Goal: Task Accomplishment & Management: Use online tool/utility

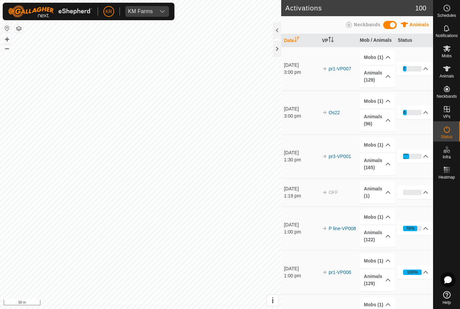
click at [413, 158] on div "32%" at bounding box center [412, 156] width 19 height 5
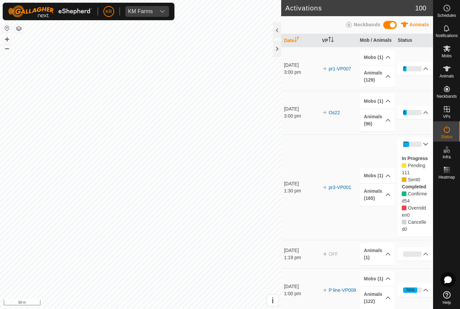
click at [419, 146] on div "32%" at bounding box center [412, 143] width 19 height 5
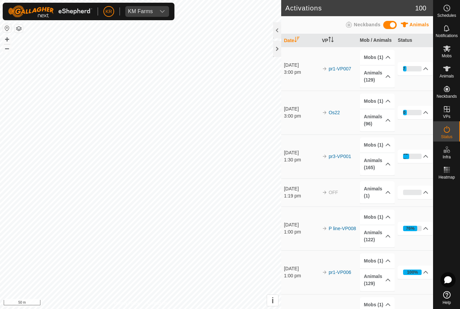
click at [421, 157] on div "32%" at bounding box center [412, 156] width 19 height 5
click at [417, 73] on p-accordion-header "26%" at bounding box center [415, 68] width 35 height 13
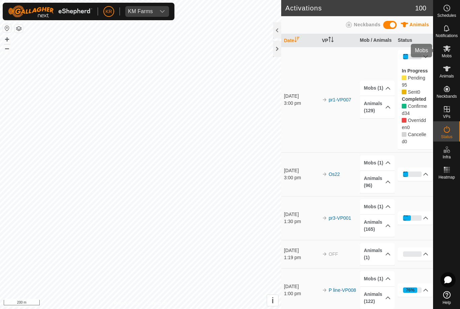
click at [450, 53] on es-mob-svg-icon at bounding box center [447, 48] width 12 height 11
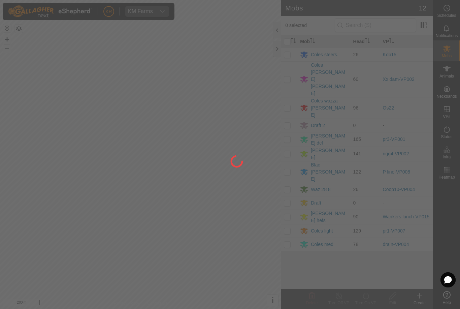
click at [20, 196] on div at bounding box center [230, 154] width 460 height 309
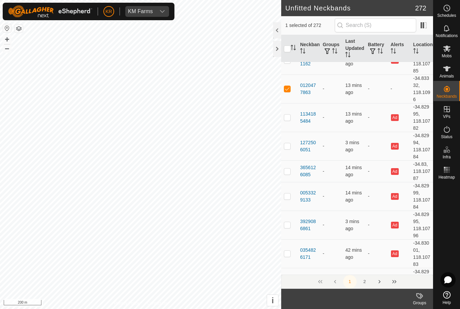
scroll to position [1106, 0]
click at [453, 74] on span "Animals" at bounding box center [447, 76] width 14 height 4
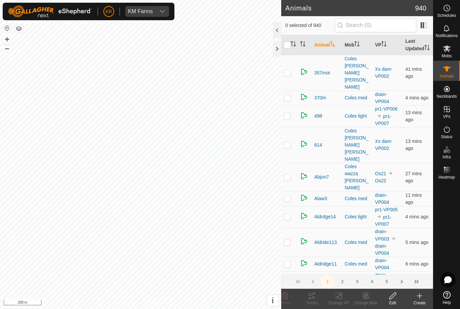
click at [422, 297] on icon at bounding box center [420, 296] width 8 height 8
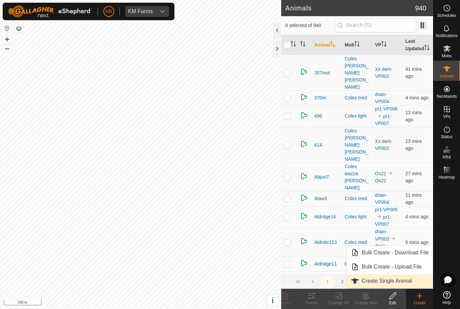
click at [405, 281] on span "Create Single Animal" at bounding box center [387, 281] width 50 height 8
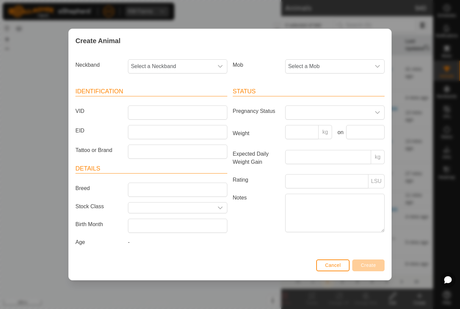
click at [180, 61] on span "Select a Neckband" at bounding box center [170, 66] width 85 height 13
type input "0120"
click at [176, 95] on li "0120477863" at bounding box center [178, 100] width 99 height 13
click at [355, 57] on div "Mob Select a Mob" at bounding box center [308, 69] width 157 height 25
click at [354, 60] on span "Select a Mob" at bounding box center [328, 66] width 85 height 13
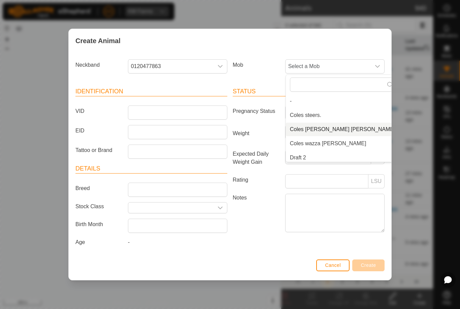
click at [350, 131] on li "Coles [PERSON_NAME] [PERSON_NAME]" at bounding box center [343, 129] width 114 height 13
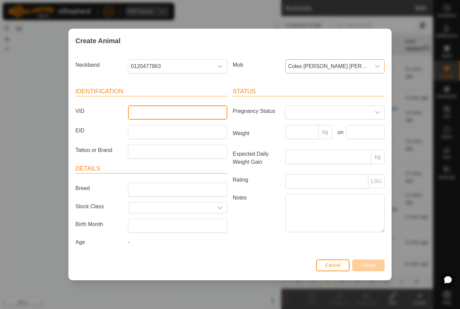
click at [170, 109] on input "VID" at bounding box center [177, 112] width 99 height 14
type input "Unk33"
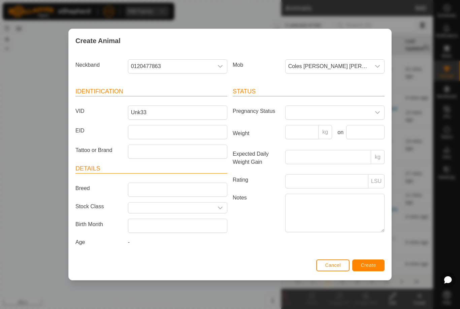
click at [376, 265] on button "Create" at bounding box center [368, 265] width 32 height 12
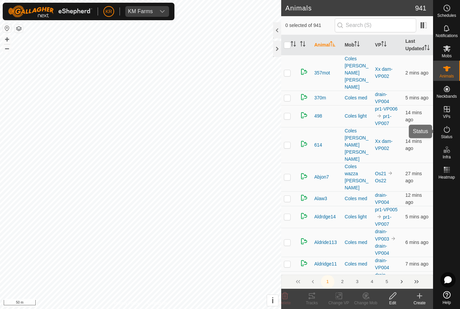
click at [453, 131] on div "Status" at bounding box center [447, 131] width 27 height 20
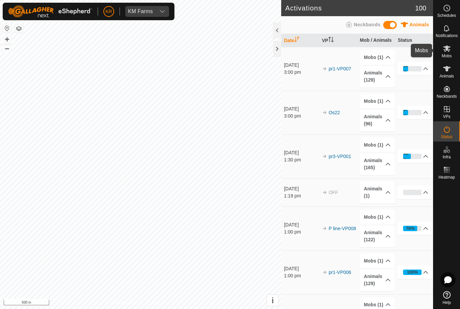
click at [450, 56] on span "Mobs" at bounding box center [447, 56] width 10 height 4
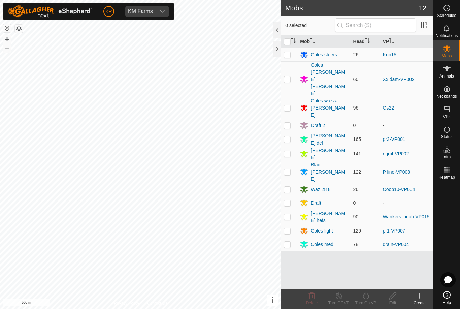
click at [289, 132] on td at bounding box center [289, 139] width 16 height 14
checkbox input "true"
click at [365, 300] on icon at bounding box center [366, 296] width 8 height 8
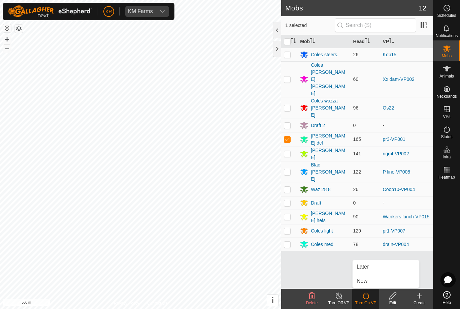
click at [369, 284] on link "Now" at bounding box center [386, 280] width 67 height 13
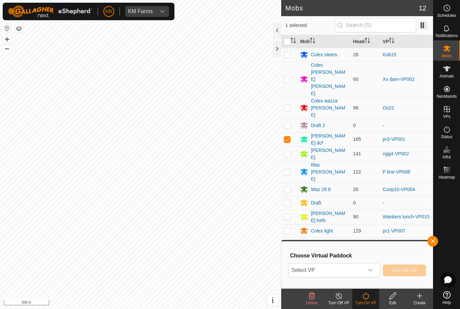
click at [358, 272] on span "Select VP" at bounding box center [326, 269] width 75 height 13
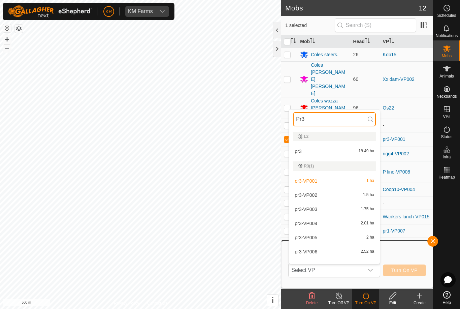
type input "Pr3"
click at [357, 185] on div "pr3-VP001 1 ha" at bounding box center [334, 181] width 83 height 8
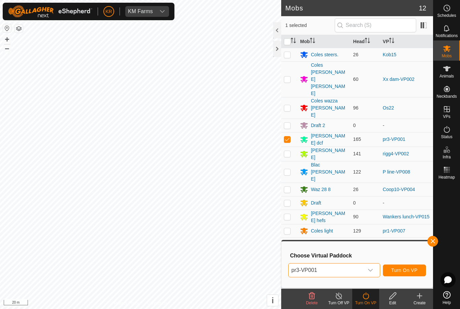
click at [413, 271] on span "Turn On VP" at bounding box center [404, 269] width 26 height 5
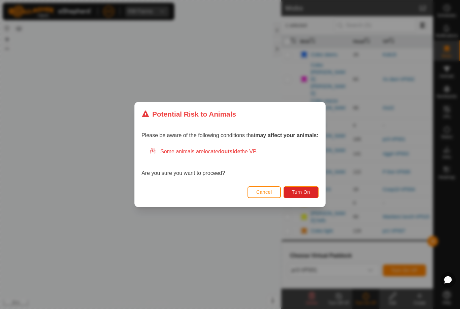
click at [302, 188] on button "Turn On" at bounding box center [301, 192] width 35 height 12
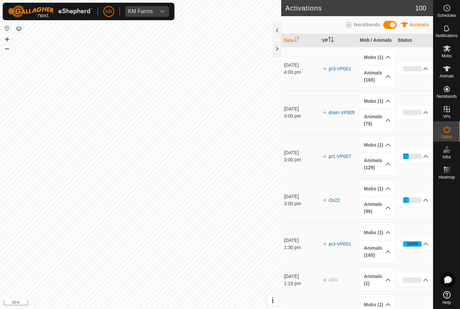
click at [451, 300] on link "Help" at bounding box center [447, 297] width 27 height 19
click at [450, 280] on icon at bounding box center [447, 279] width 7 height 7
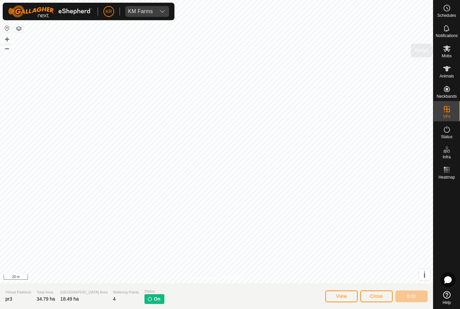
click at [452, 56] on span "Mobs" at bounding box center [447, 56] width 10 height 4
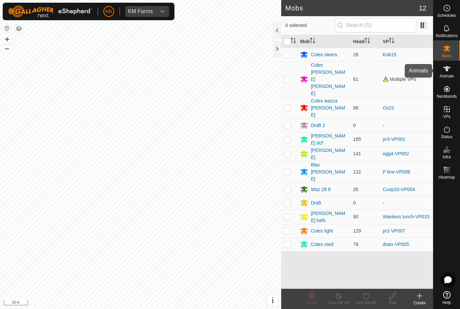
click at [449, 74] on span "Animals" at bounding box center [447, 76] width 14 height 4
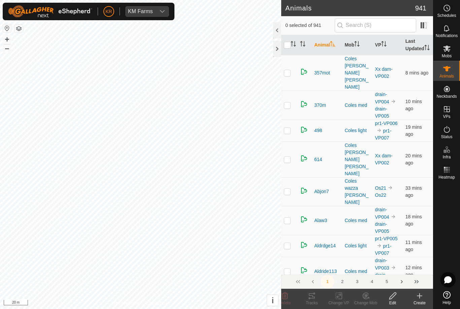
checkbox input "true"
click at [341, 299] on icon at bounding box center [340, 296] width 3 height 6
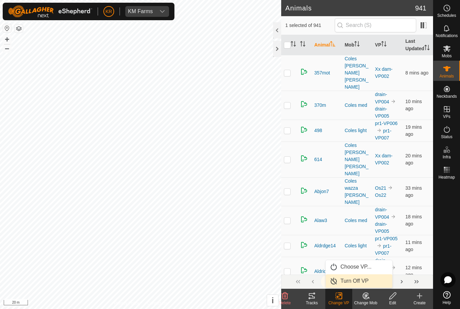
click at [365, 282] on span "Turn Off VP" at bounding box center [355, 281] width 28 height 8
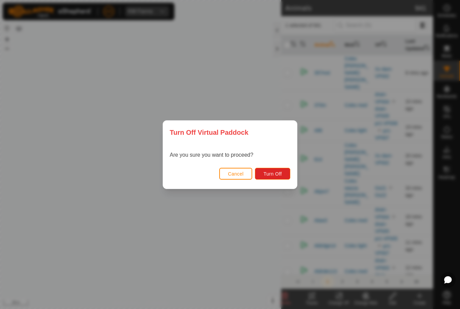
click at [269, 176] on span "Turn Off" at bounding box center [272, 173] width 19 height 5
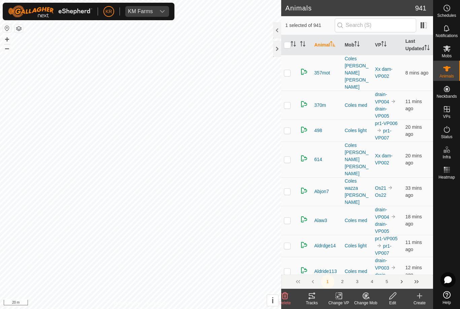
click at [343, 301] on div "Change VP" at bounding box center [338, 303] width 27 height 6
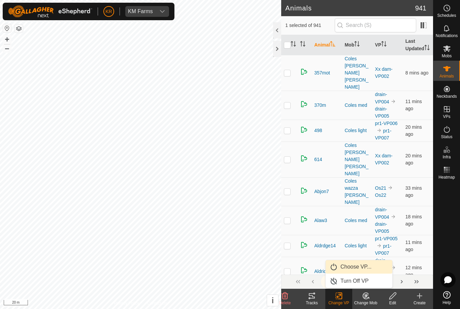
click at [368, 267] on span "Choose VP..." at bounding box center [356, 267] width 31 height 8
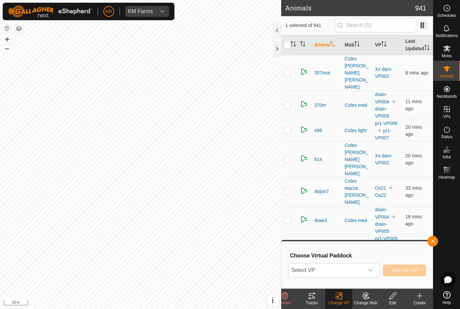
click at [364, 271] on span "Select VP" at bounding box center [326, 269] width 75 height 13
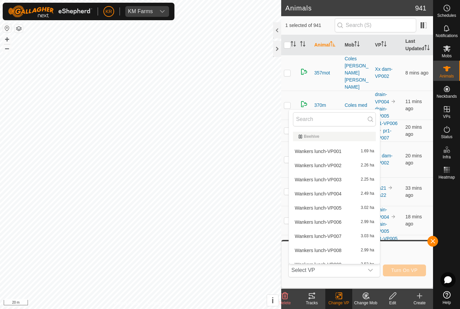
click at [367, 284] on div "Choose Virtual Paddock Select VP Beehive Wankers lunch-VP001 1.69 ha Wankers lu…" at bounding box center [357, 264] width 151 height 46
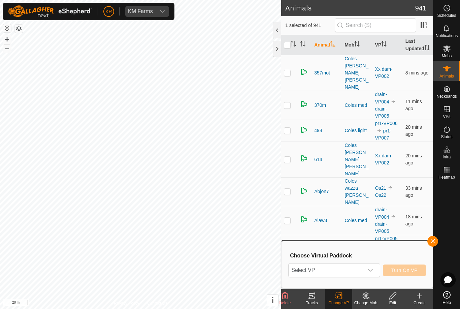
click at [348, 299] on change-vp-svg-icon at bounding box center [338, 296] width 27 height 8
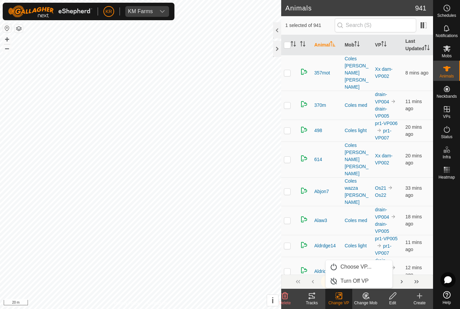
click at [365, 280] on span "Turn Off VP" at bounding box center [355, 281] width 28 height 8
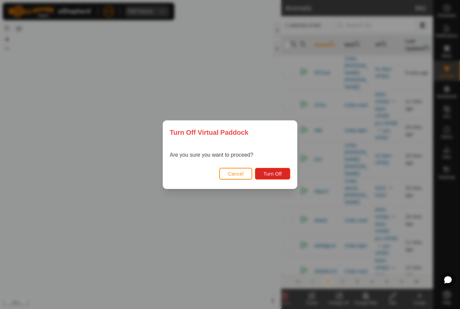
click at [288, 170] on button "Turn Off" at bounding box center [272, 174] width 35 height 12
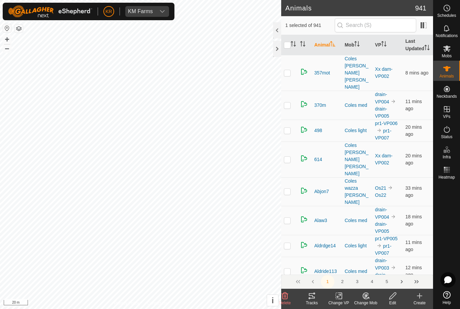
click at [343, 300] on icon at bounding box center [339, 296] width 8 height 8
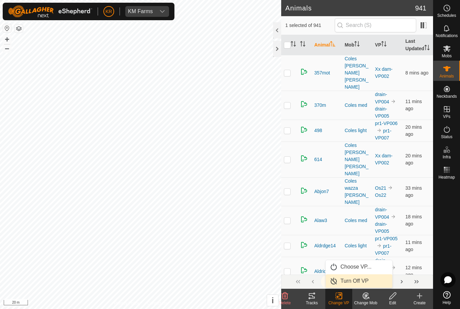
click at [360, 280] on span "Turn Off VP" at bounding box center [355, 281] width 28 height 8
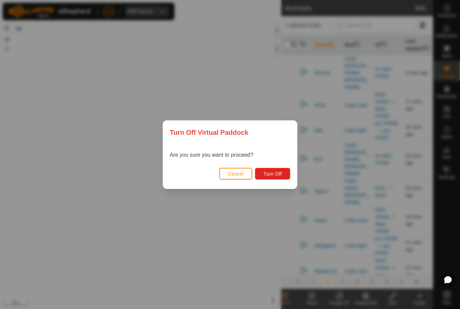
click at [296, 205] on div "Turn Off Virtual Paddock Are you sure you want to proceed? Cancel Turn Off" at bounding box center [230, 154] width 460 height 309
click at [274, 174] on span "Turn Off" at bounding box center [272, 173] width 19 height 5
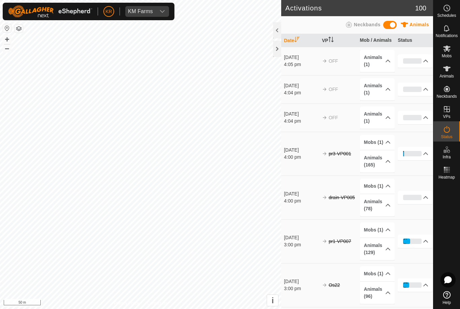
click at [420, 155] on div "4%" at bounding box center [412, 153] width 19 height 5
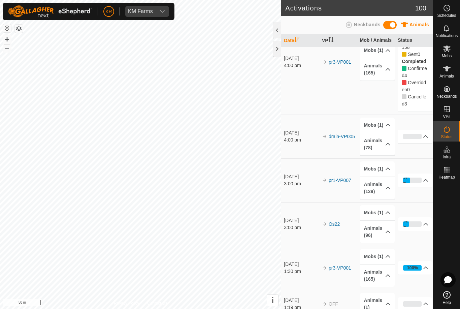
scroll to position [125, 0]
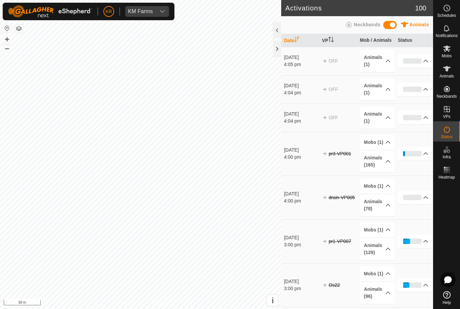
click at [416, 155] on div "10%" at bounding box center [412, 153] width 19 height 5
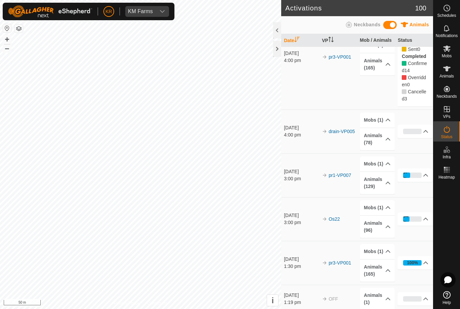
scroll to position [128, 0]
click at [417, 130] on div "0%" at bounding box center [412, 130] width 19 height 5
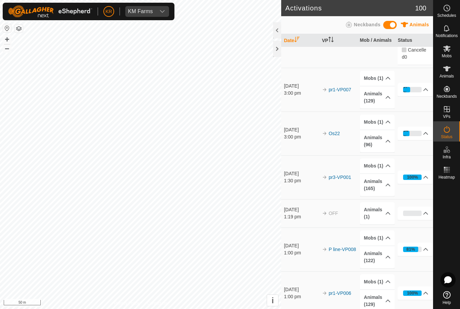
scroll to position [279, 0]
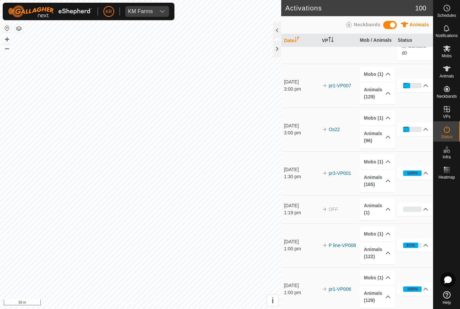
click at [417, 134] on p-accordion-header "34%" at bounding box center [415, 129] width 35 height 13
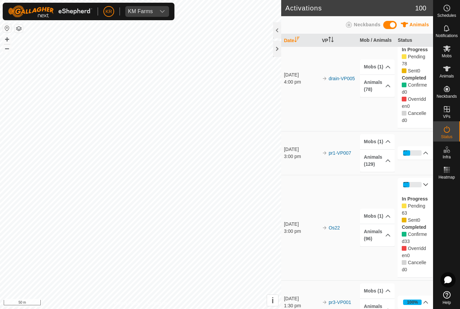
scroll to position [199, 0]
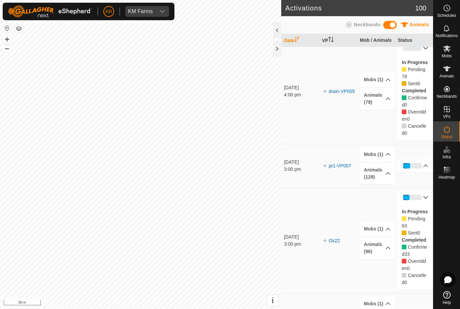
click at [419, 171] on p-accordion-header "37%" at bounding box center [415, 165] width 35 height 13
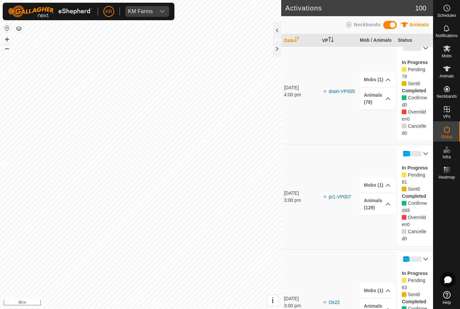
click at [431, 155] on p-accordion-header "37%" at bounding box center [415, 153] width 35 height 13
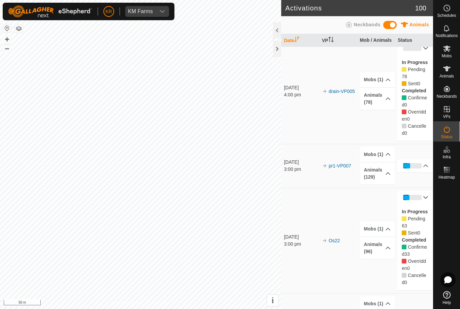
click at [427, 168] on icon at bounding box center [425, 165] width 5 height 5
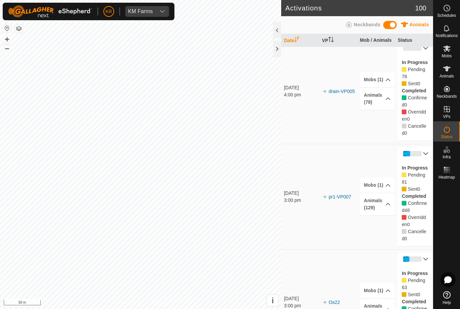
click at [5, 44] on button "–" at bounding box center [7, 48] width 8 height 8
click at [452, 55] on div "Mobs" at bounding box center [447, 50] width 27 height 20
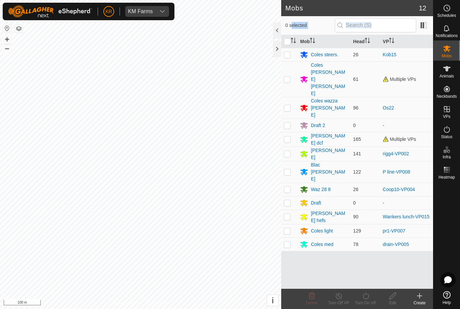
click at [312, 258] on div "Mob Head VP Coles steers. 26 Kob15 Coles Hawley lonergan 61 Multiple VPs Coles …" at bounding box center [357, 162] width 152 height 254
click at [452, 136] on span "Status" at bounding box center [446, 137] width 11 height 4
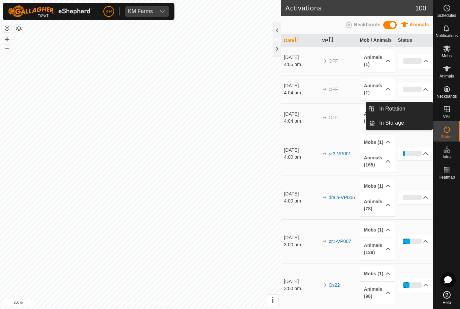
click at [401, 106] on span "In Rotation" at bounding box center [392, 109] width 26 height 8
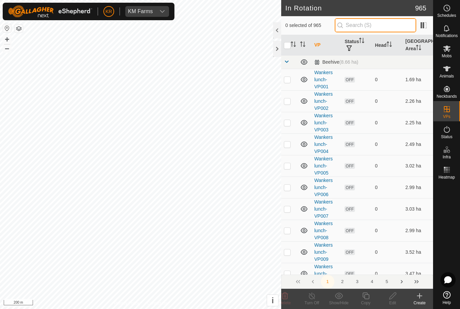
click at [403, 23] on input "text" at bounding box center [376, 25] width 82 height 14
type input "Wan"
click at [291, 45] on input "checkbox" at bounding box center [287, 45] width 7 height 7
checkbox input "true"
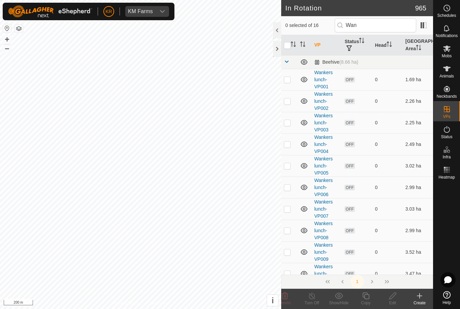
checkbox input "true"
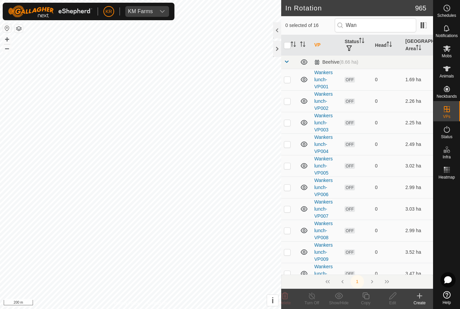
checkbox input "true"
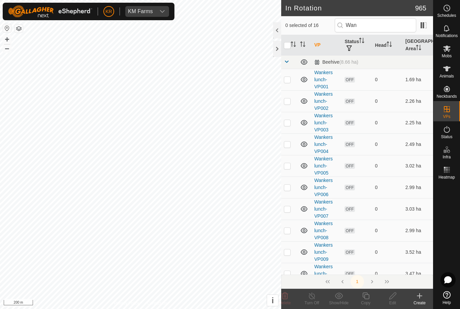
checkbox input "true"
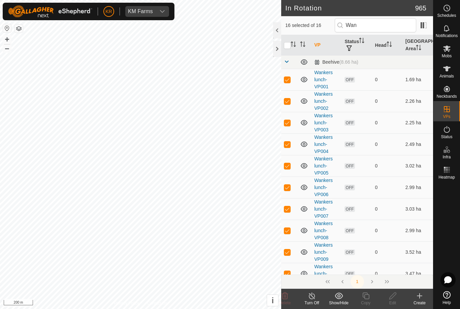
click at [333, 299] on show-hide-svg-icon at bounding box center [338, 296] width 27 height 8
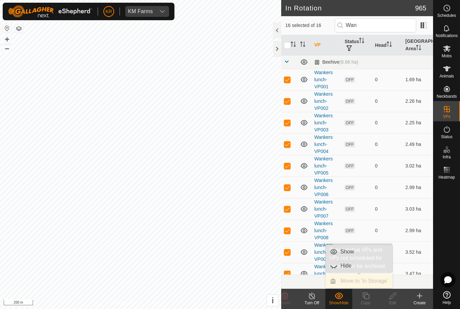
click at [334, 282] on div "Move to 'In Storage'" at bounding box center [359, 280] width 67 height 13
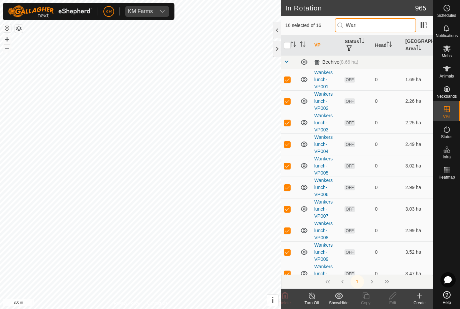
click at [409, 32] on input "Wan" at bounding box center [376, 25] width 82 height 14
type input "Wa"
click at [344, 298] on show-hide-svg-icon at bounding box center [338, 296] width 27 height 8
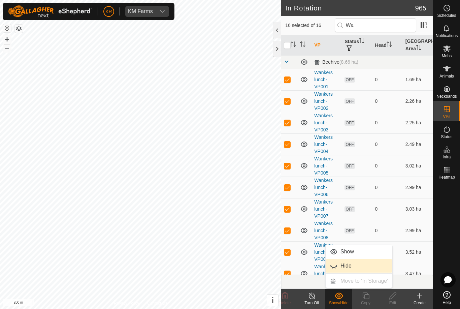
click at [337, 267] on span "Hide" at bounding box center [334, 266] width 8 height 8
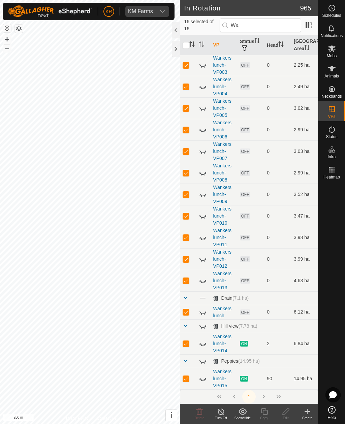
scroll to position [57, 0]
click at [203, 309] on icon at bounding box center [203, 361] width 8 height 8
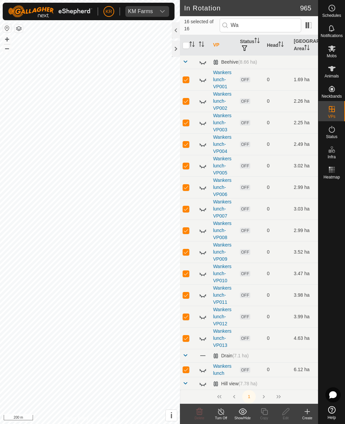
click at [186, 309] on span at bounding box center [185, 355] width 5 height 5
click at [187, 309] on p-checkbox at bounding box center [186, 386] width 7 height 5
checkbox input "false"
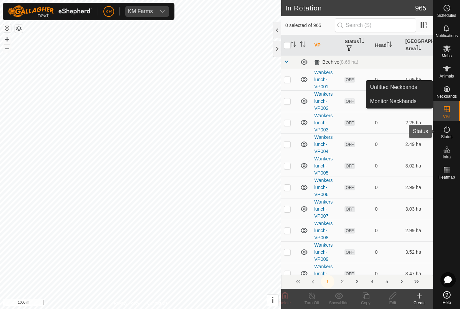
click at [450, 141] on div "Status" at bounding box center [447, 131] width 27 height 20
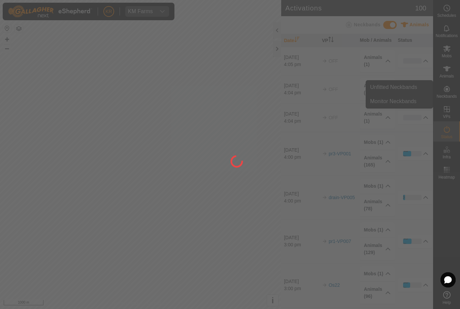
click at [450, 135] on div at bounding box center [230, 154] width 460 height 309
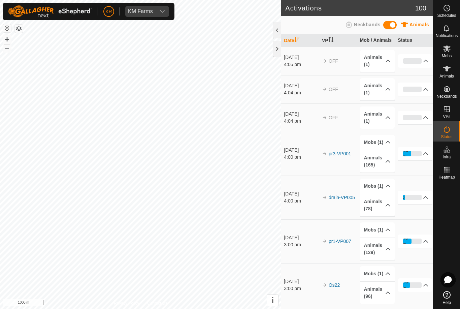
click at [412, 156] on p-accordion-header "43%" at bounding box center [415, 153] width 35 height 13
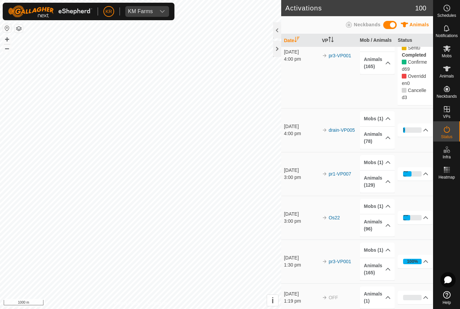
scroll to position [130, 0]
click at [416, 130] on div "10%" at bounding box center [412, 129] width 19 height 5
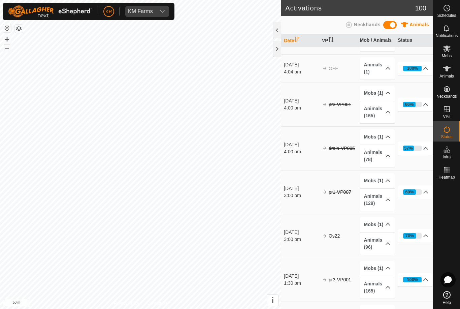
scroll to position [50, 0]
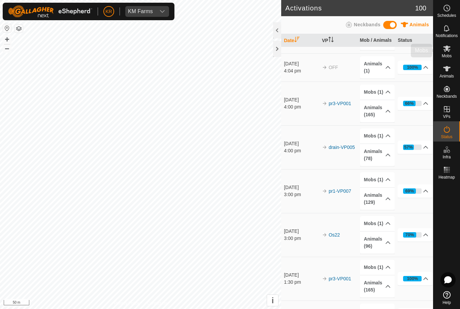
click at [447, 51] on icon at bounding box center [447, 48] width 8 height 8
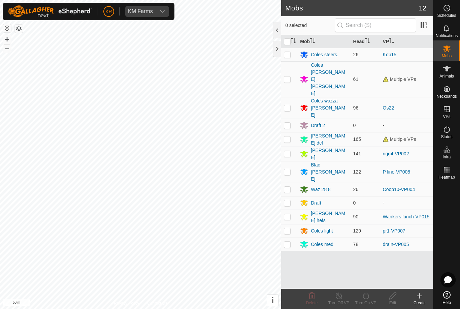
click at [286, 238] on td at bounding box center [289, 244] width 16 height 13
checkbox input "true"
click at [373, 303] on div "Turn On VP" at bounding box center [365, 303] width 27 height 6
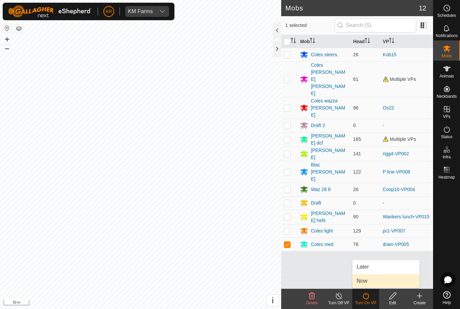
click at [378, 286] on link "Now" at bounding box center [386, 280] width 67 height 13
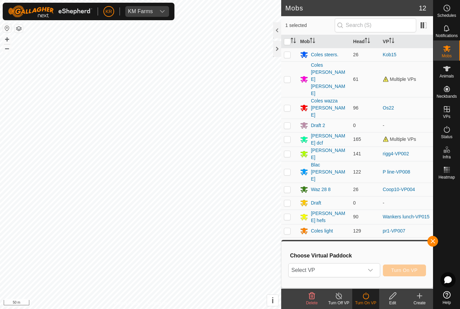
click at [373, 273] on div "dropdown trigger" at bounding box center [370, 269] width 13 height 13
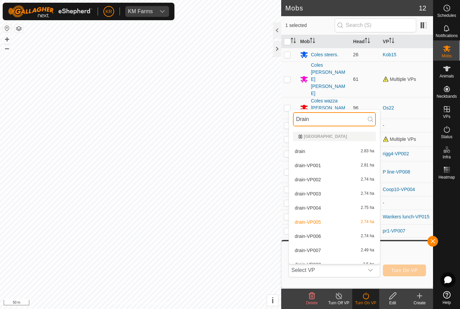
type input "Drain"
click at [365, 237] on span "2.74 ha" at bounding box center [367, 236] width 13 height 5
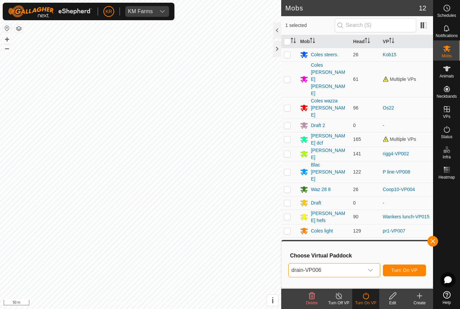
click at [412, 271] on span "Turn On VP" at bounding box center [404, 269] width 26 height 5
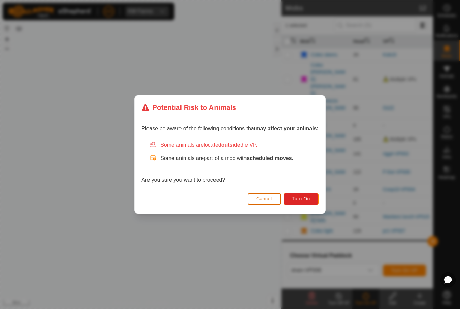
click at [300, 198] on span "Turn On" at bounding box center [301, 198] width 18 height 5
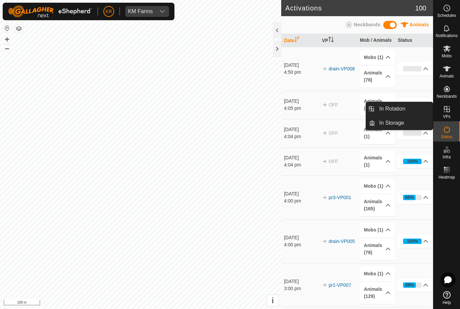
click at [408, 109] on link "In Rotation" at bounding box center [404, 108] width 58 height 13
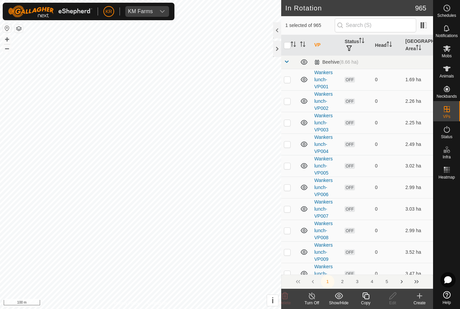
click at [422, 305] on div "Create" at bounding box center [419, 303] width 27 height 6
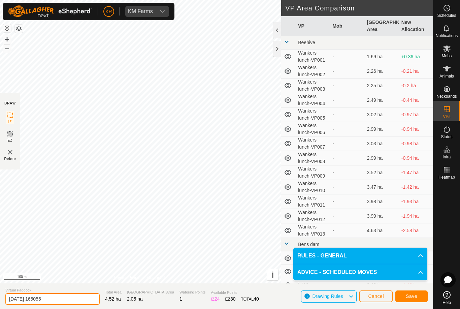
click at [56, 295] on input "2025-08-22 165055" at bounding box center [52, 299] width 94 height 12
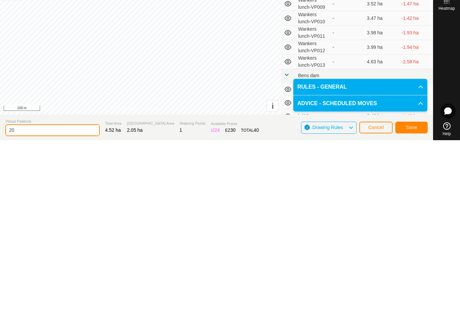
type input "2"
type input "Blytho2"
click at [416, 290] on button "Save" at bounding box center [412, 296] width 32 height 12
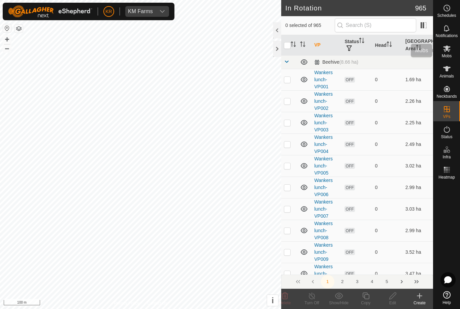
click at [450, 54] on span "Mobs" at bounding box center [447, 56] width 10 height 4
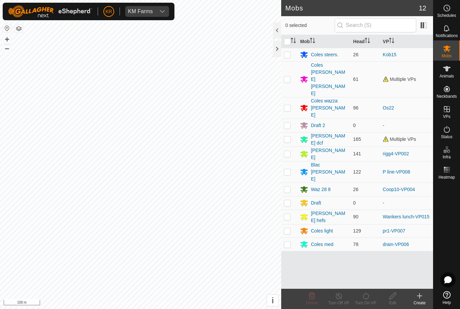
click at [284, 214] on p-checkbox at bounding box center [287, 216] width 7 height 5
checkbox input "true"
click at [370, 303] on div "Turn On VP" at bounding box center [365, 303] width 27 height 6
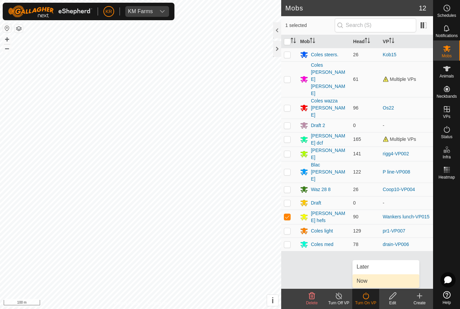
click at [372, 282] on link "Now" at bounding box center [386, 280] width 67 height 13
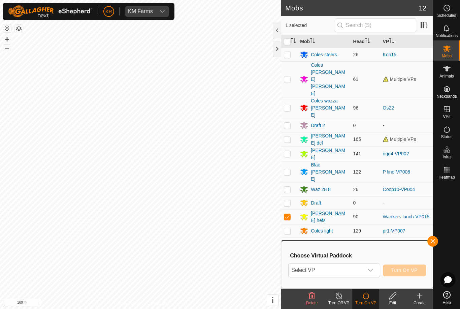
click at [368, 270] on div "dropdown trigger" at bounding box center [370, 269] width 13 height 13
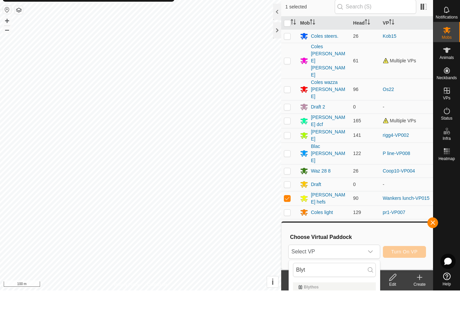
scroll to position [19, 0]
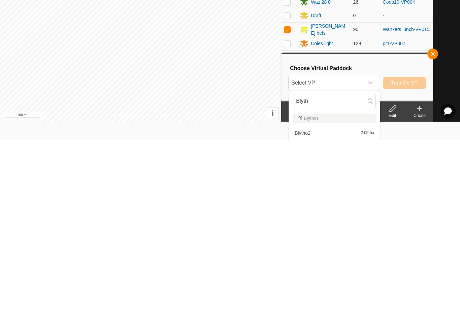
type input "Blyth"
click at [303, 298] on div "Blytho2 2.05 ha" at bounding box center [334, 302] width 83 height 8
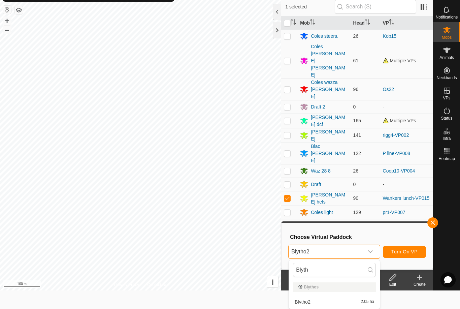
scroll to position [0, 0]
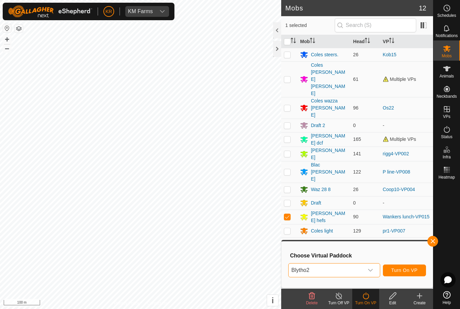
click at [412, 273] on span "Turn On VP" at bounding box center [404, 269] width 26 height 5
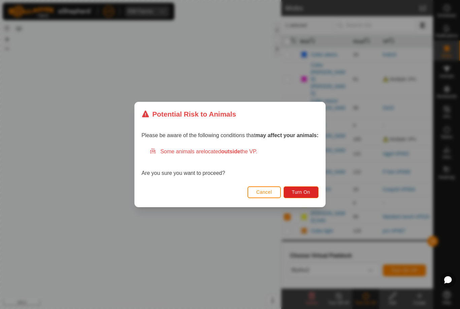
click at [303, 192] on span "Turn On" at bounding box center [301, 191] width 18 height 5
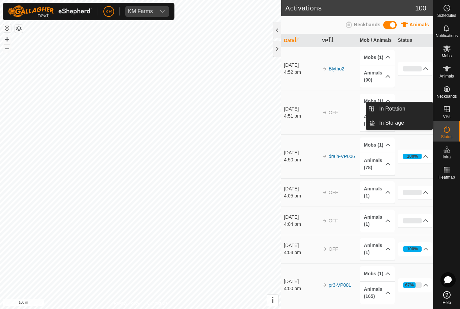
click at [412, 111] on link "In Rotation" at bounding box center [404, 108] width 58 height 13
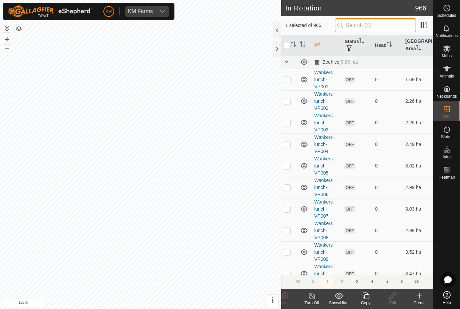
click at [398, 23] on input "text" at bounding box center [376, 25] width 82 height 14
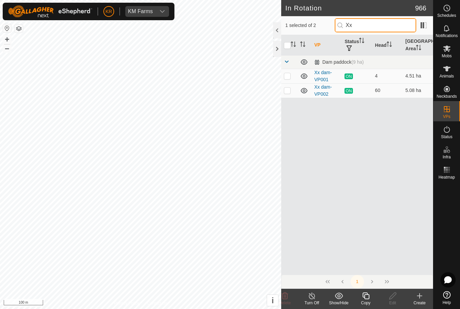
type input "Xx"
click at [285, 97] on td at bounding box center [289, 90] width 16 height 14
checkbox input "true"
click at [292, 43] on icon "Activate to sort" at bounding box center [293, 43] width 5 height 5
click at [286, 49] on input "checkbox" at bounding box center [287, 45] width 7 height 7
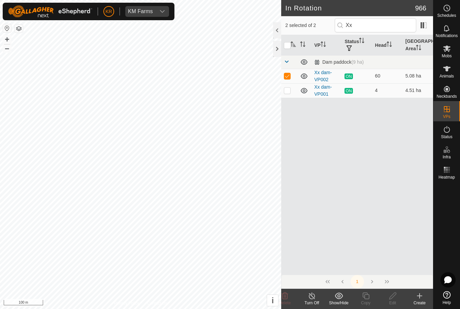
checkbox input "true"
click at [286, 46] on input "checkbox" at bounding box center [287, 45] width 7 height 7
click at [284, 43] on input "checkbox" at bounding box center [287, 45] width 7 height 7
checkbox input "true"
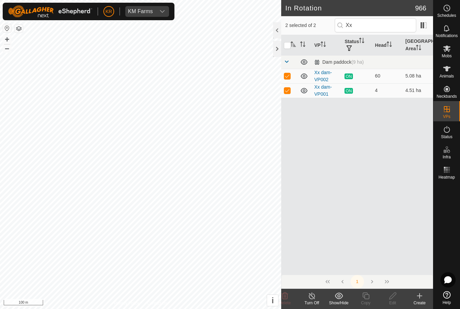
click at [290, 75] on p-checkbox at bounding box center [287, 75] width 7 height 5
checkbox input "false"
click at [370, 303] on div "Copy" at bounding box center [365, 303] width 27 height 6
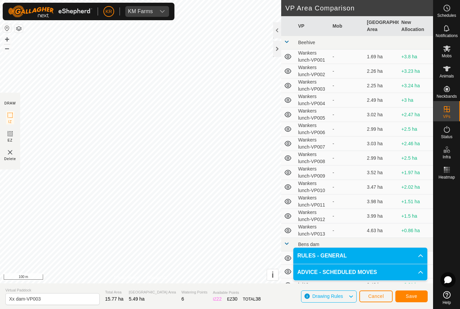
click at [407, 292] on button "Save" at bounding box center [412, 296] width 32 height 12
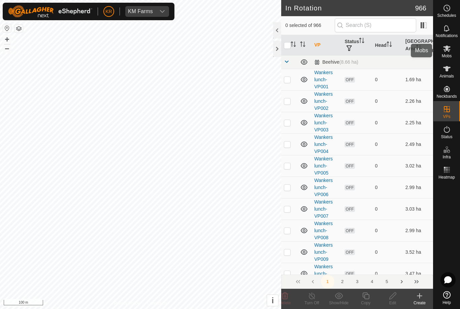
click at [449, 59] on div "Mobs" at bounding box center [447, 50] width 27 height 20
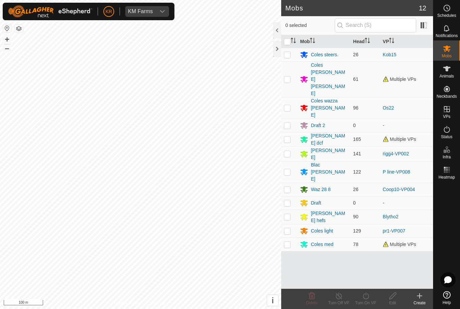
click at [286, 97] on td at bounding box center [289, 108] width 16 height 22
click at [288, 105] on p-checkbox at bounding box center [287, 107] width 7 height 5
checkbox input "false"
click at [282, 70] on td at bounding box center [289, 79] width 16 height 36
checkbox input "true"
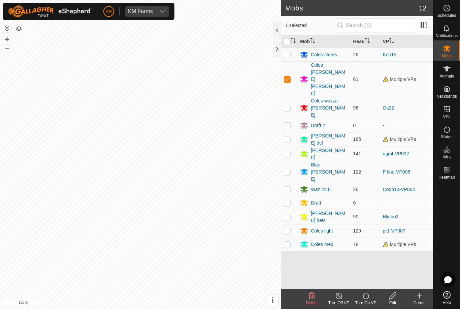
click at [365, 300] on div "Turn On VP" at bounding box center [365, 303] width 27 height 6
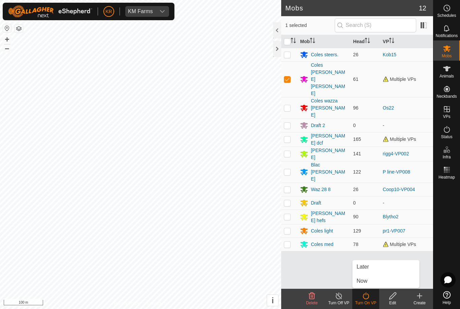
click at [362, 285] on link "Now" at bounding box center [386, 280] width 67 height 13
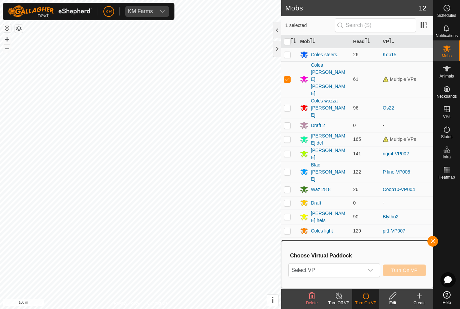
click at [320, 271] on span "Select VP" at bounding box center [326, 269] width 75 height 13
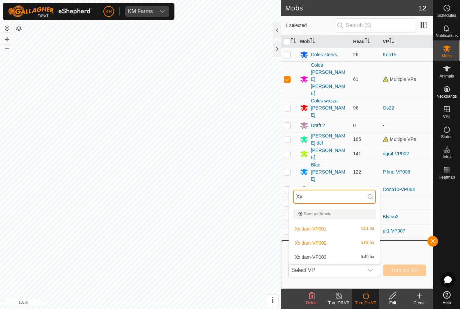
type input "Xx"
click at [371, 258] on span "5.49 ha" at bounding box center [367, 257] width 13 height 5
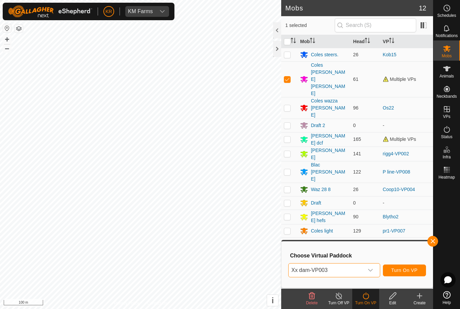
click at [407, 268] on span "Turn On VP" at bounding box center [404, 269] width 26 height 5
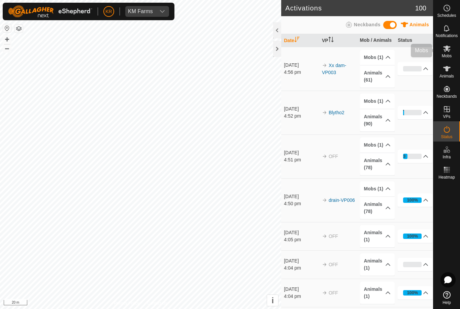
click at [448, 52] on icon at bounding box center [447, 48] width 8 height 8
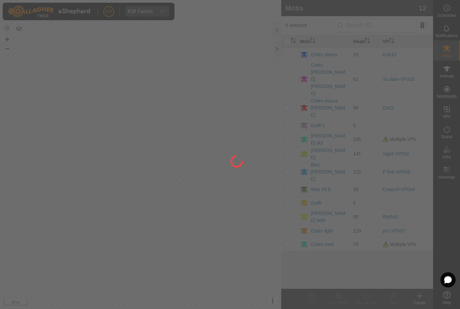
click at [288, 210] on div at bounding box center [230, 154] width 460 height 309
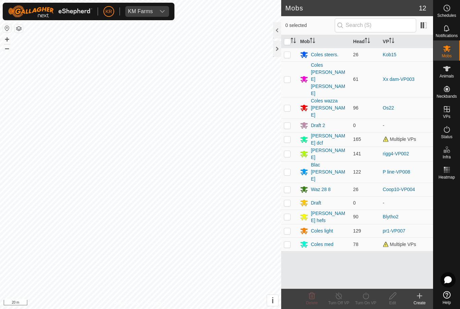
click at [284, 238] on td at bounding box center [289, 244] width 16 height 13
checkbox input "true"
click at [369, 296] on icon at bounding box center [366, 296] width 8 height 8
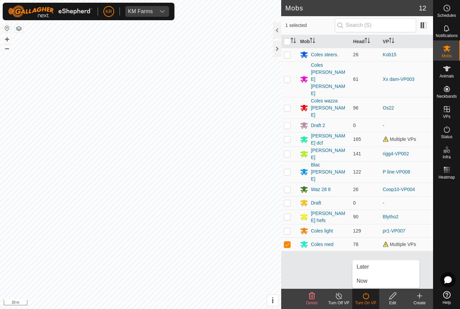
click at [374, 279] on link "Now" at bounding box center [386, 280] width 67 height 13
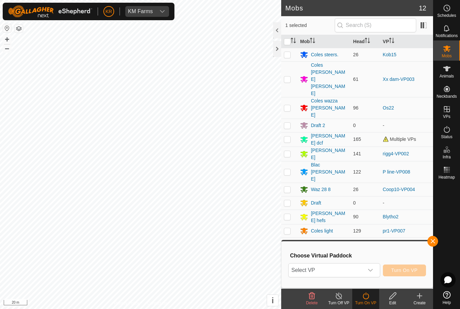
click at [361, 270] on span "Select VP" at bounding box center [326, 269] width 75 height 13
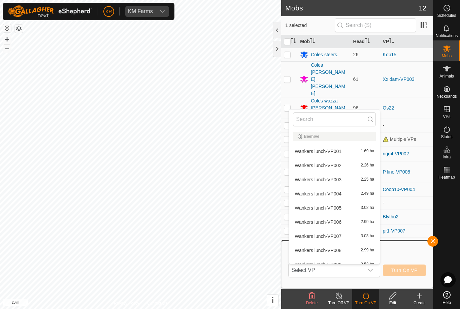
click at [332, 269] on span "Select VP" at bounding box center [326, 269] width 75 height 13
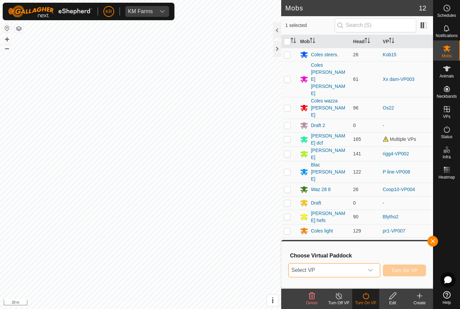
click at [322, 268] on span "Select VP" at bounding box center [326, 269] width 75 height 13
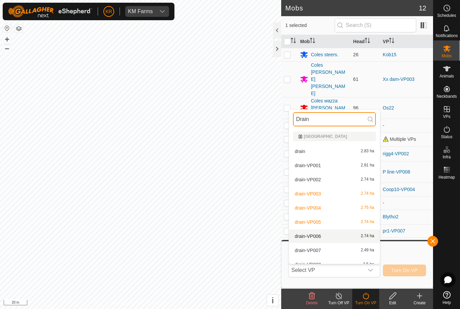
type input "Drain"
click at [315, 231] on li "drain-VP006 2.74 ha" at bounding box center [334, 235] width 91 height 13
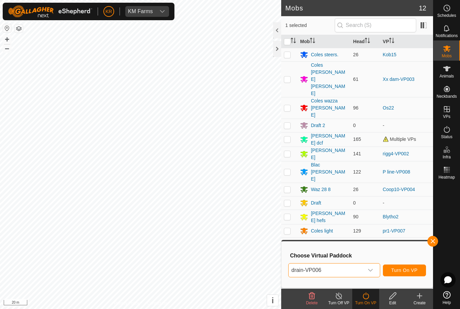
click at [329, 267] on span "drain-VP006" at bounding box center [326, 269] width 75 height 13
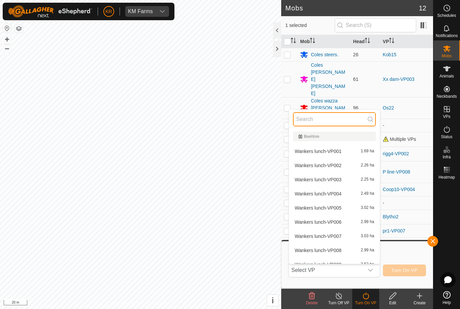
click at [329, 124] on input "text" at bounding box center [334, 119] width 83 height 14
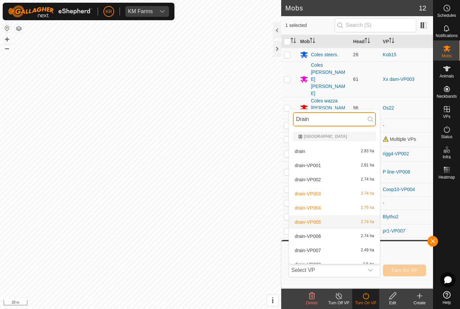
type input "Drain"
click at [326, 218] on div "drain-VP005 2.74 ha" at bounding box center [334, 222] width 83 height 8
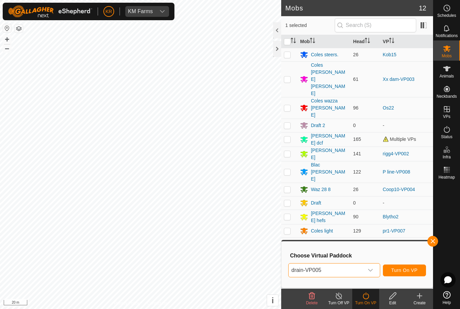
click at [399, 266] on button "Turn On VP" at bounding box center [404, 270] width 43 height 12
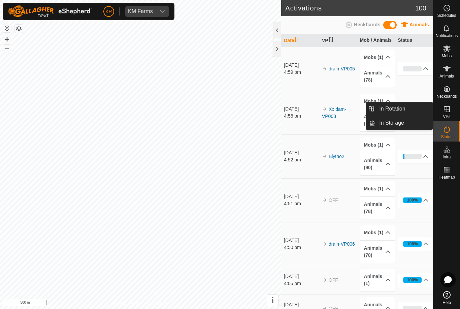
click at [408, 111] on link "In Rotation" at bounding box center [404, 108] width 58 height 13
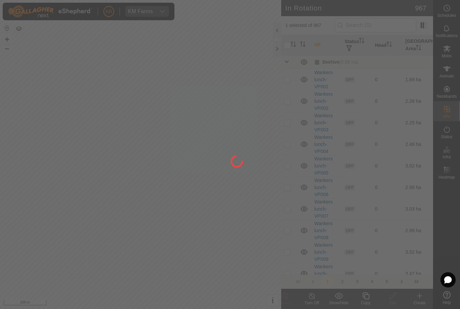
click at [396, 25] on div at bounding box center [230, 154] width 460 height 309
click at [407, 28] on div at bounding box center [230, 154] width 460 height 309
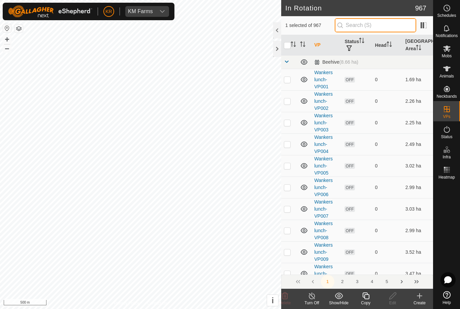
click at [395, 28] on input "text" at bounding box center [376, 25] width 82 height 14
type input "Nh"
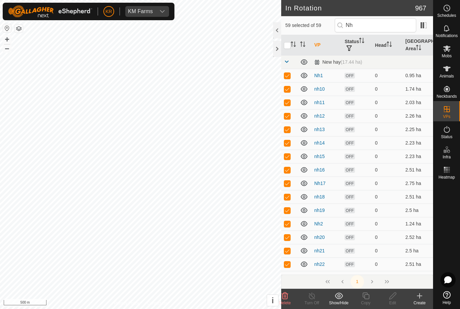
click at [340, 290] on div "Show/Hide" at bounding box center [338, 299] width 27 height 20
click at [363, 283] on span "Move to 'In Storage'" at bounding box center [365, 281] width 48 height 8
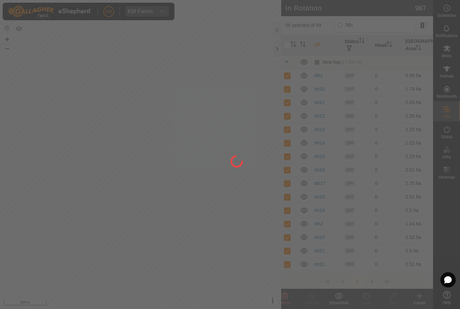
checkbox input "false"
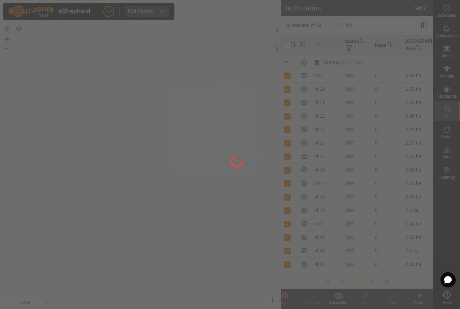
checkbox input "false"
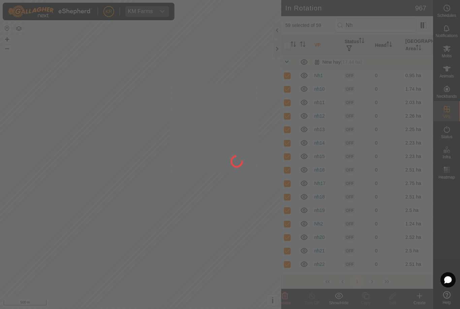
checkbox input "false"
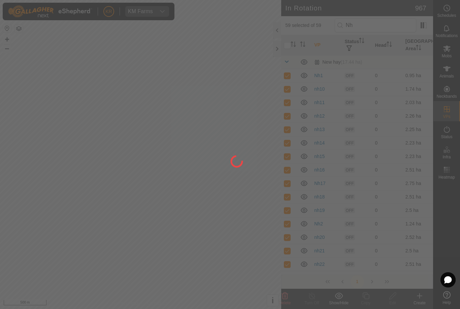
checkbox input "false"
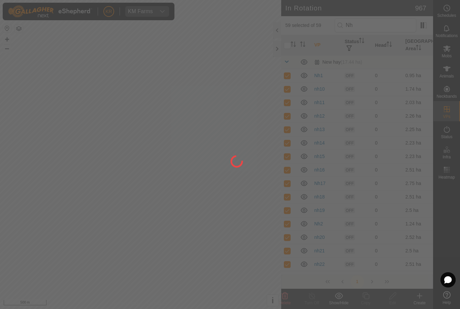
checkbox input "false"
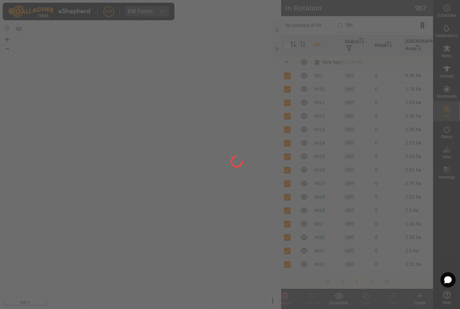
checkbox input "false"
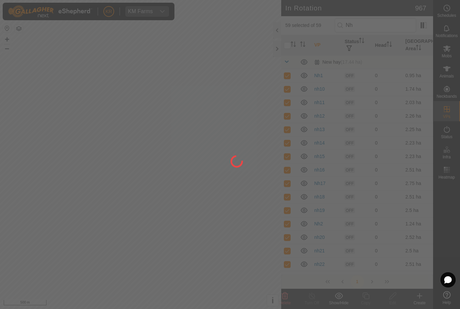
checkbox input "false"
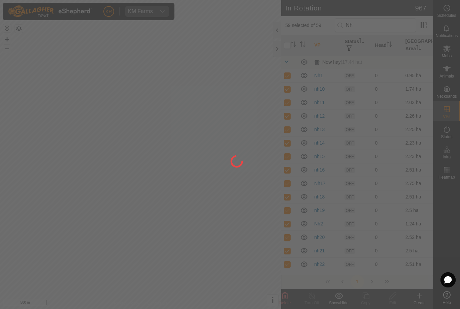
checkbox input "false"
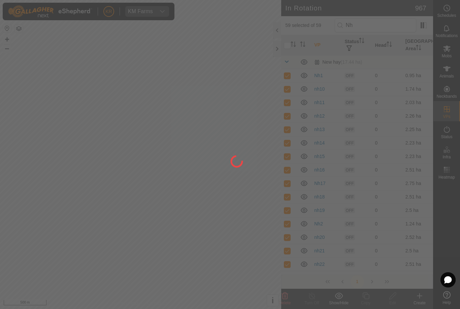
checkbox input "false"
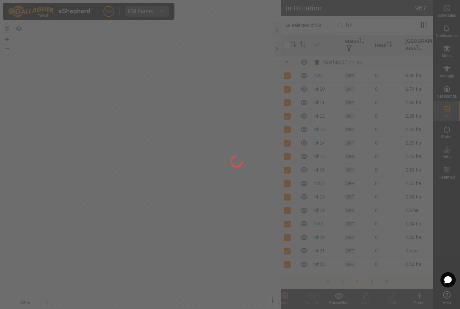
checkbox input "false"
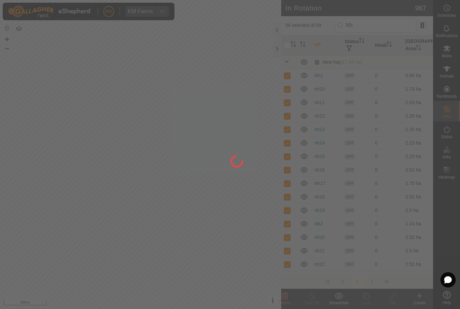
checkbox input "false"
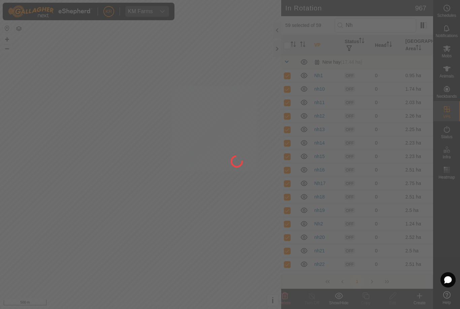
checkbox input "false"
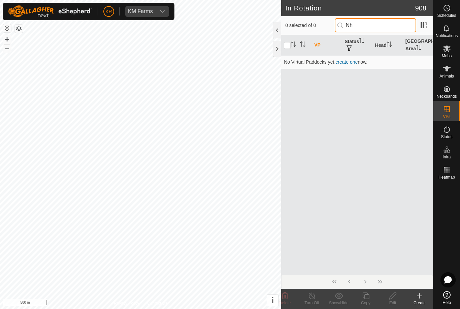
click at [403, 30] on input "Nh" at bounding box center [376, 25] width 82 height 14
type input "N"
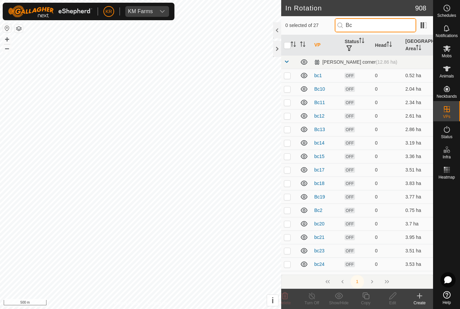
type input "Bc"
click at [290, 43] on input "checkbox" at bounding box center [287, 45] width 7 height 7
checkbox input "false"
checkbox input "true"
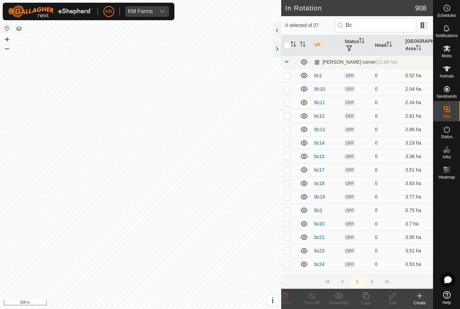
checkbox input "true"
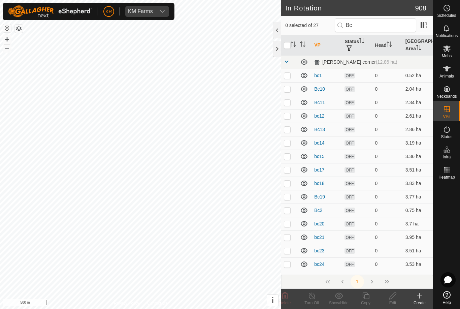
checkbox input "true"
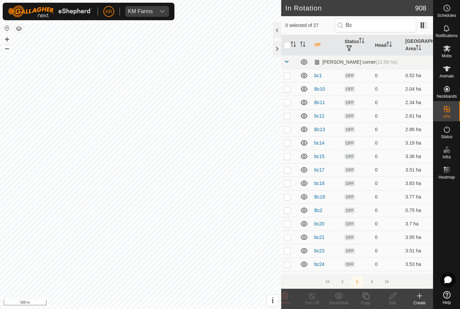
checkbox input "true"
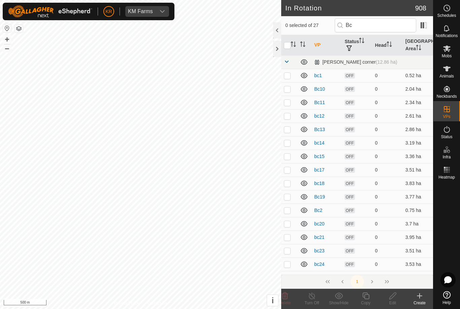
checkbox input "true"
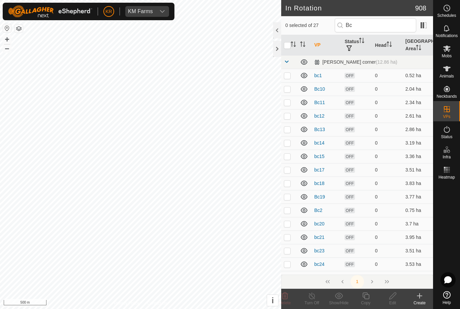
checkbox input "true"
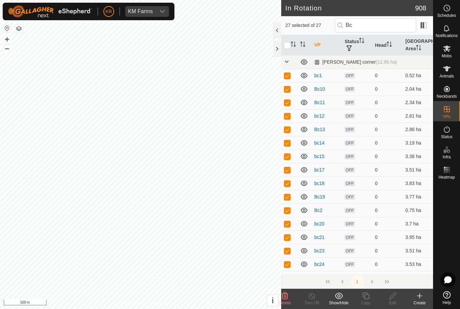
click at [345, 303] on div "Show/Hide" at bounding box center [338, 303] width 27 height 6
click at [363, 280] on span "Move to 'In Storage'" at bounding box center [365, 281] width 48 height 8
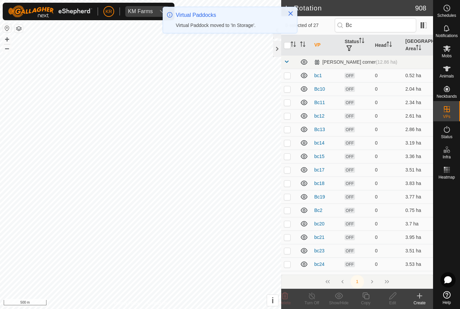
checkbox input "false"
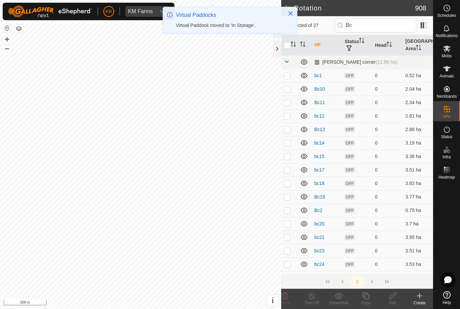
checkbox input "false"
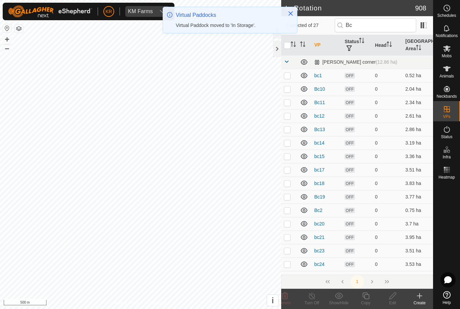
checkbox input "false"
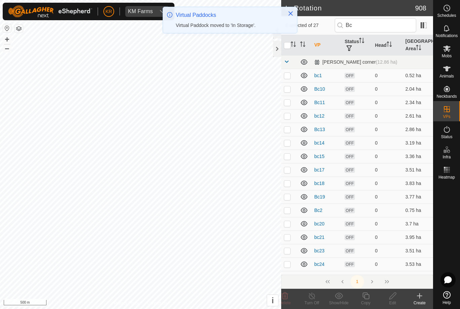
checkbox input "false"
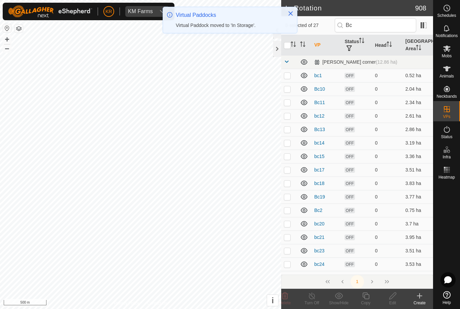
checkbox input "false"
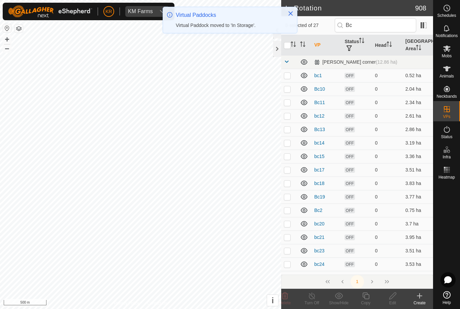
checkbox input "false"
click at [389, 27] on input "Bc" at bounding box center [376, 25] width 82 height 14
type input "B"
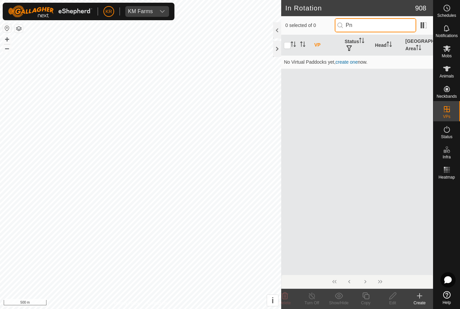
type input "P"
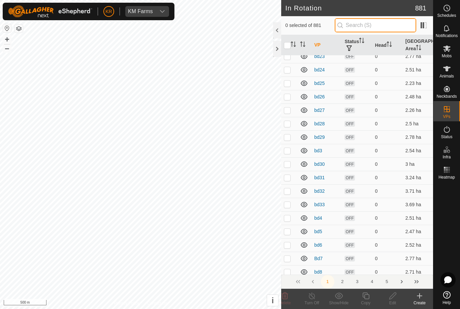
click at [404, 27] on input "text" at bounding box center [376, 25] width 82 height 14
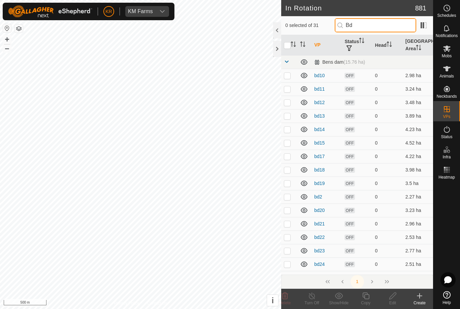
type input "Bd"
click at [285, 48] on input "checkbox" at bounding box center [287, 45] width 7 height 7
checkbox input "true"
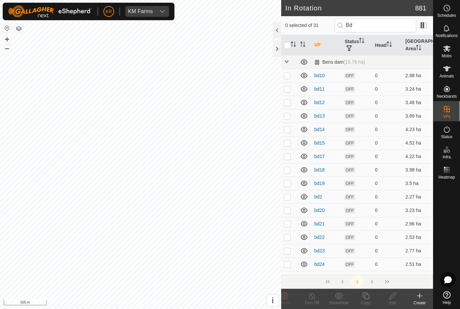
checkbox input "true"
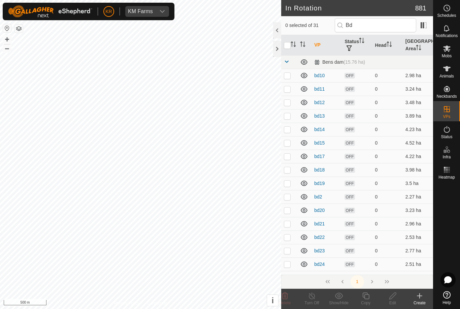
checkbox input "true"
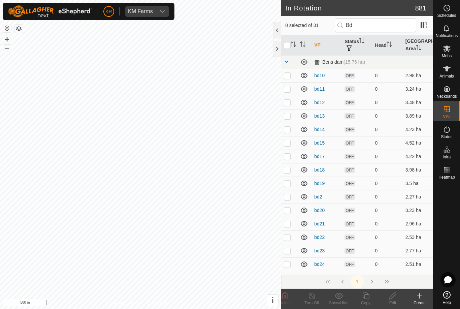
checkbox input "true"
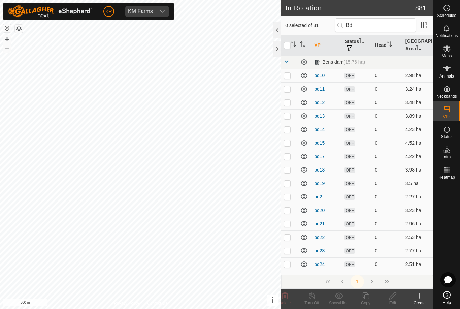
checkbox input "true"
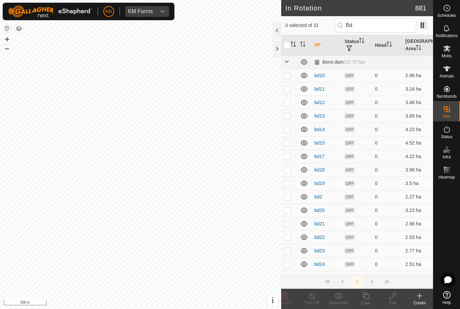
checkbox input "true"
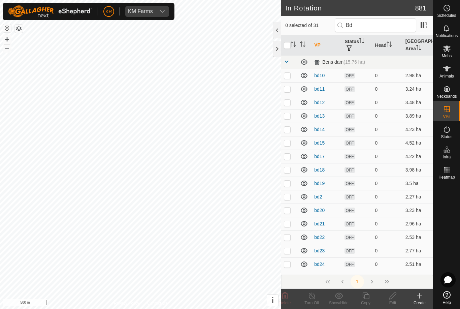
checkbox input "true"
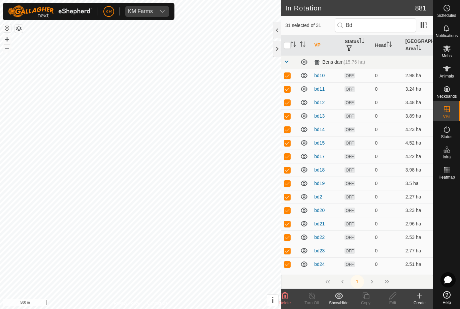
click at [342, 302] on div "Show/Hide" at bounding box center [338, 303] width 27 height 6
click at [344, 280] on span "Move to 'In Storage'" at bounding box center [365, 281] width 48 height 8
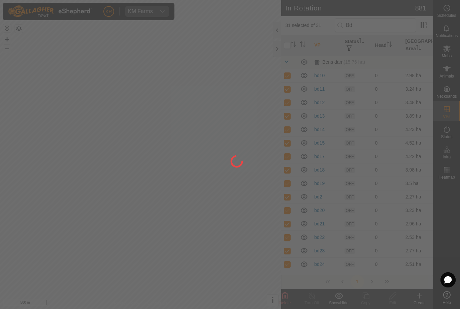
checkbox input "false"
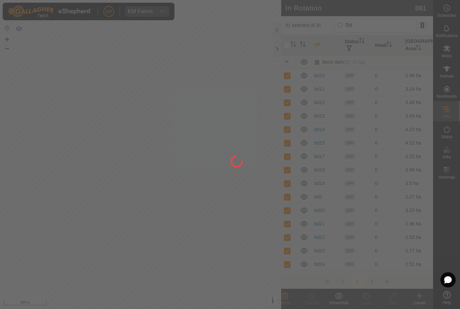
checkbox input "false"
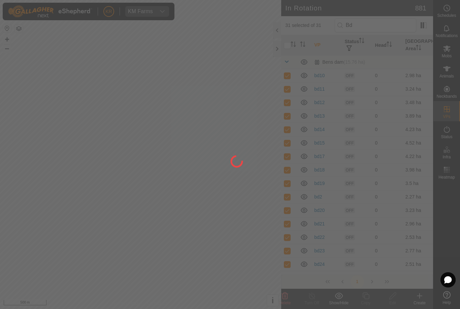
checkbox input "false"
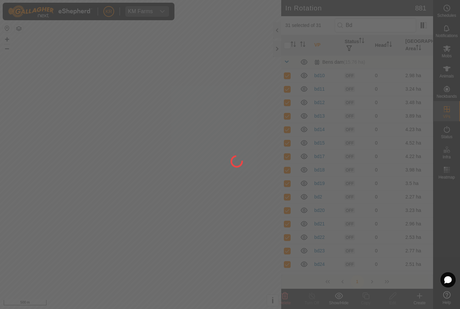
checkbox input "false"
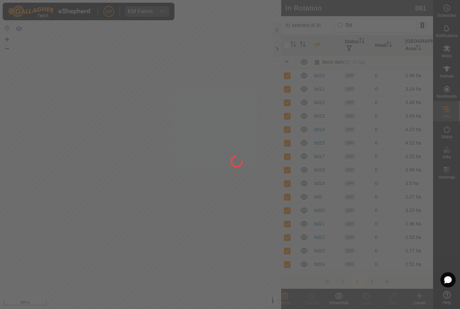
checkbox input "false"
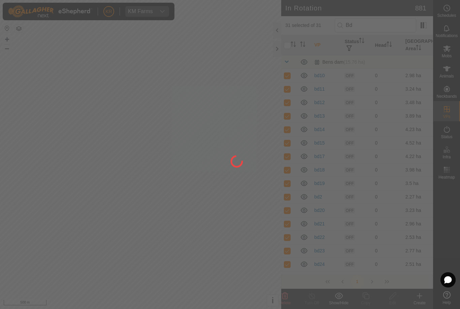
checkbox input "false"
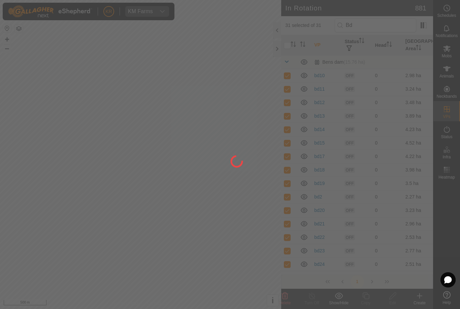
checkbox input "false"
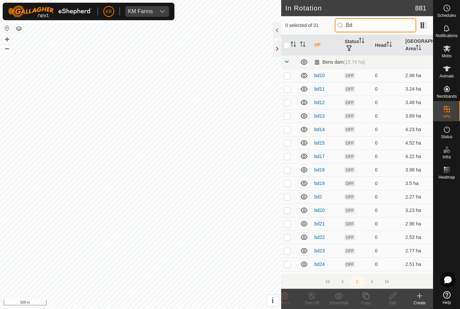
click at [393, 27] on input "Bd" at bounding box center [376, 25] width 82 height 14
type input "B"
type input "Brd"
click at [285, 48] on input "checkbox" at bounding box center [287, 45] width 7 height 7
checkbox input "false"
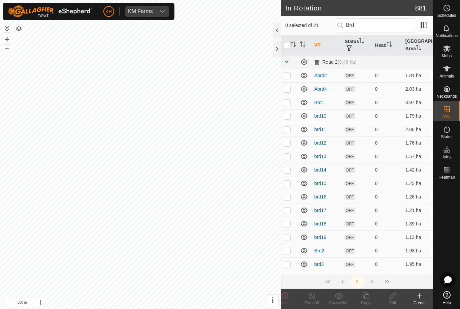
checkbox input "true"
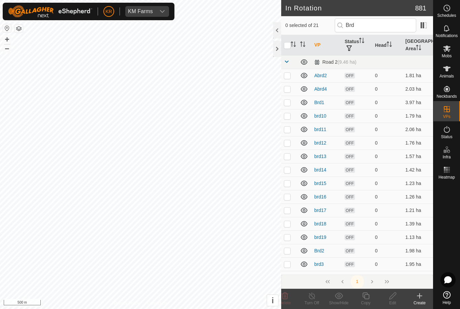
checkbox input "true"
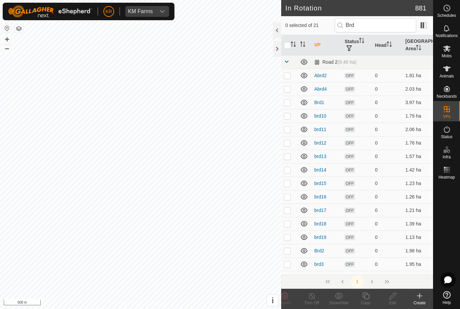
checkbox input "true"
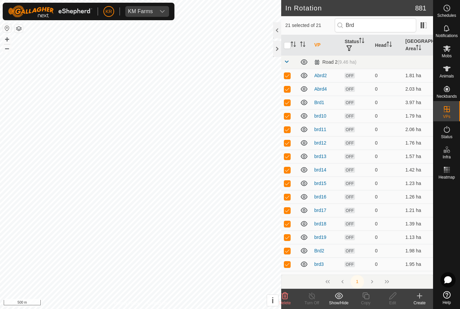
click at [285, 298] on icon at bounding box center [285, 296] width 8 height 8
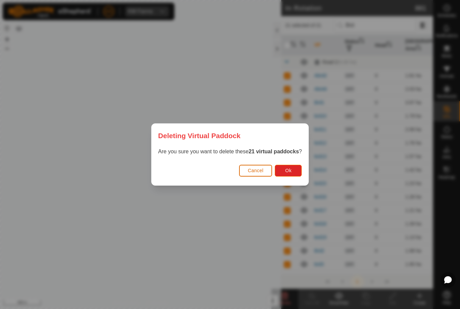
click at [285, 171] on button "Ok" at bounding box center [288, 171] width 27 height 12
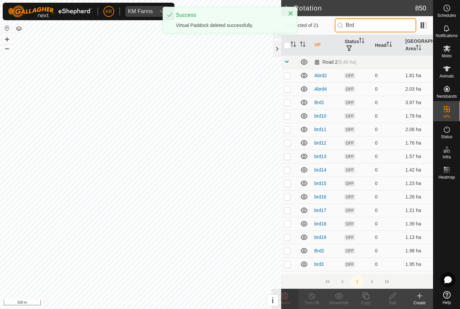
click at [399, 27] on input "Brd" at bounding box center [376, 25] width 82 height 14
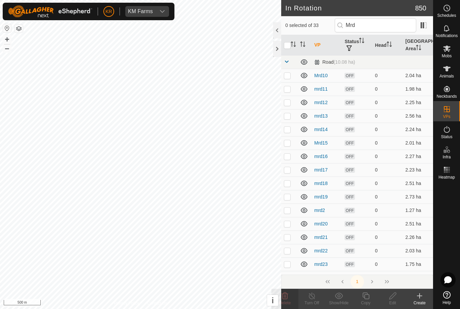
click at [284, 48] on input "checkbox" at bounding box center [287, 45] width 7 height 7
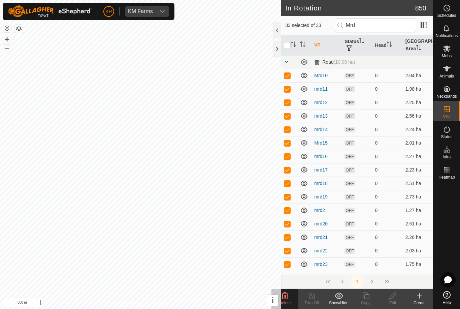
click at [283, 296] on icon at bounding box center [285, 295] width 6 height 7
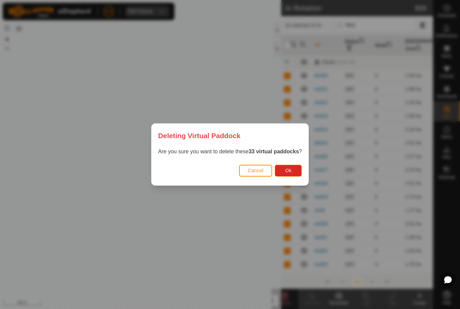
click at [289, 172] on span "Ok" at bounding box center [288, 170] width 6 height 5
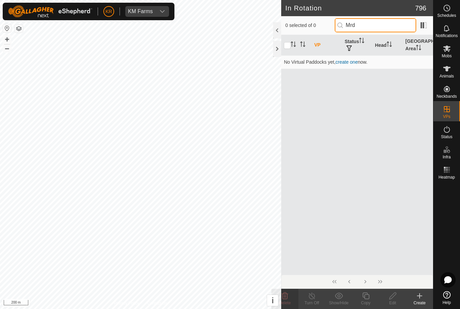
click at [401, 27] on input "Mrd" at bounding box center [376, 25] width 82 height 14
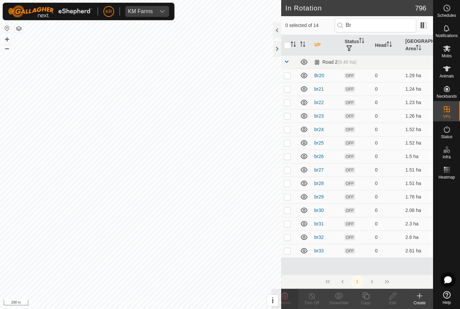
click at [284, 42] on input "checkbox" at bounding box center [287, 45] width 7 height 7
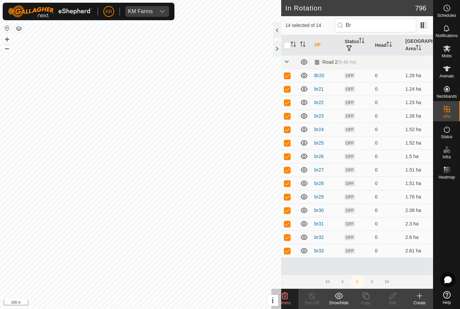
click at [285, 293] on icon at bounding box center [285, 295] width 6 height 7
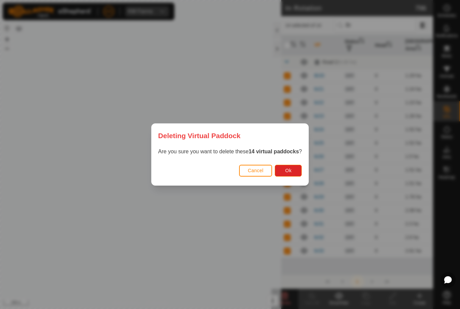
click at [290, 173] on span "Ok" at bounding box center [288, 170] width 6 height 5
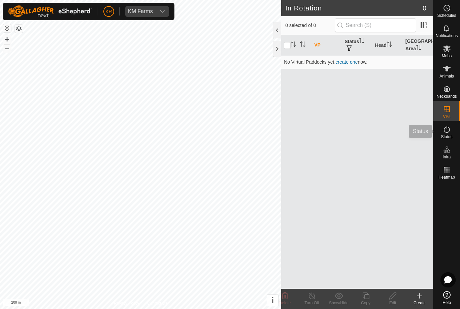
click at [455, 137] on div "Status" at bounding box center [447, 131] width 27 height 20
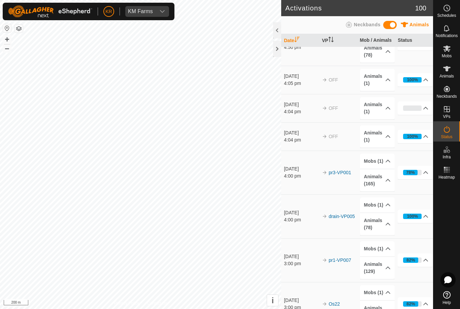
scroll to position [202, 0]
